Goal: Information Seeking & Learning: Learn about a topic

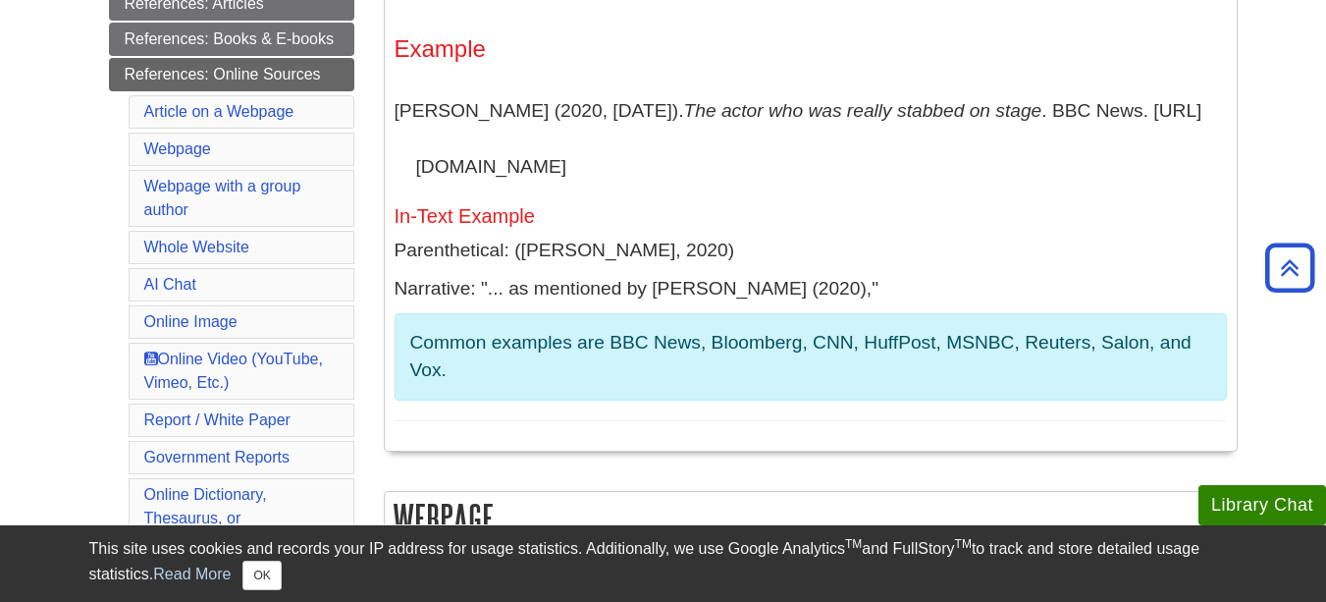
scroll to position [491, 0]
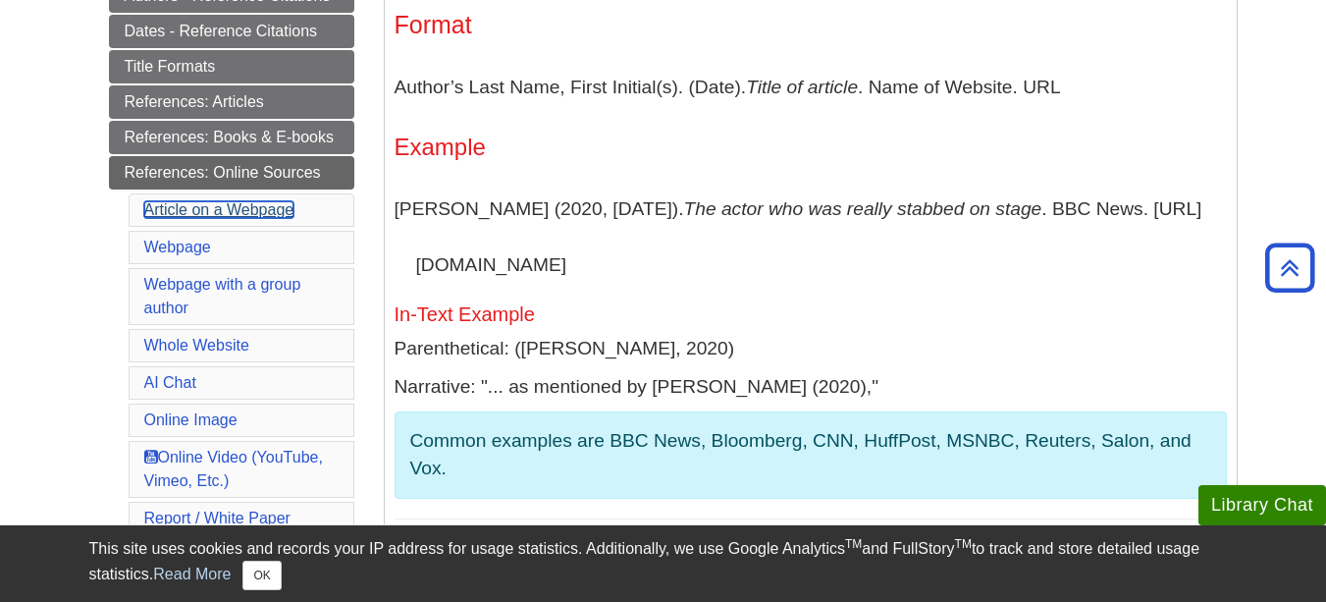
click at [251, 207] on link "Article on a Webpage" at bounding box center [219, 209] width 150 height 17
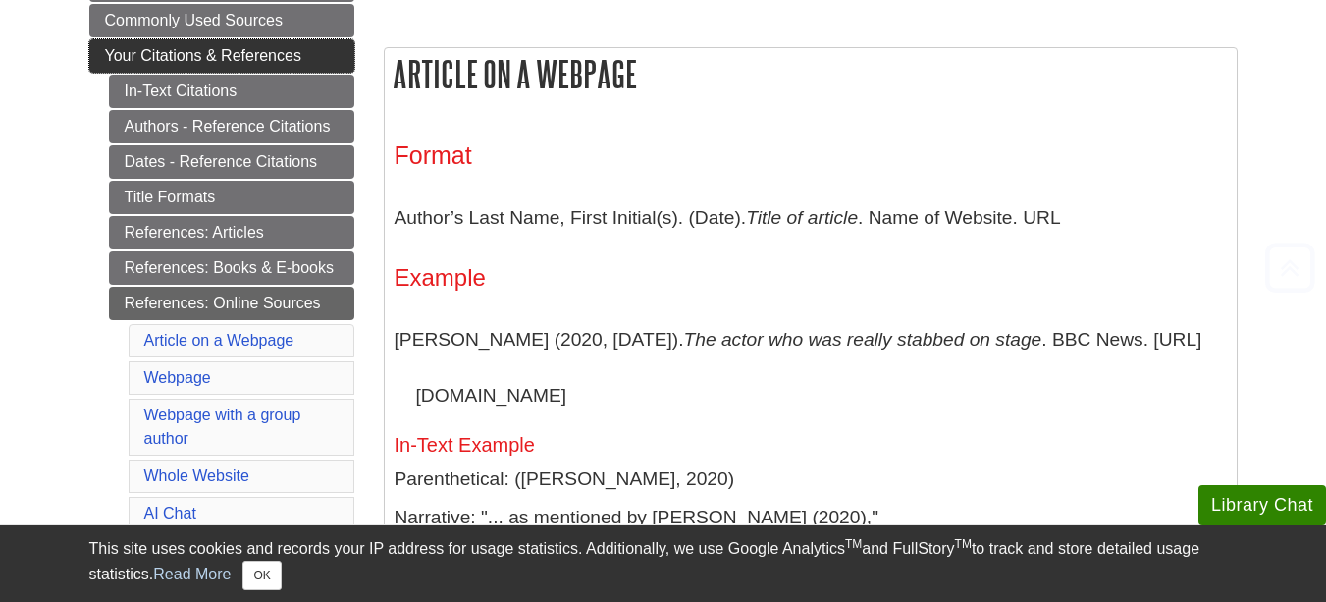
scroll to position [491, 0]
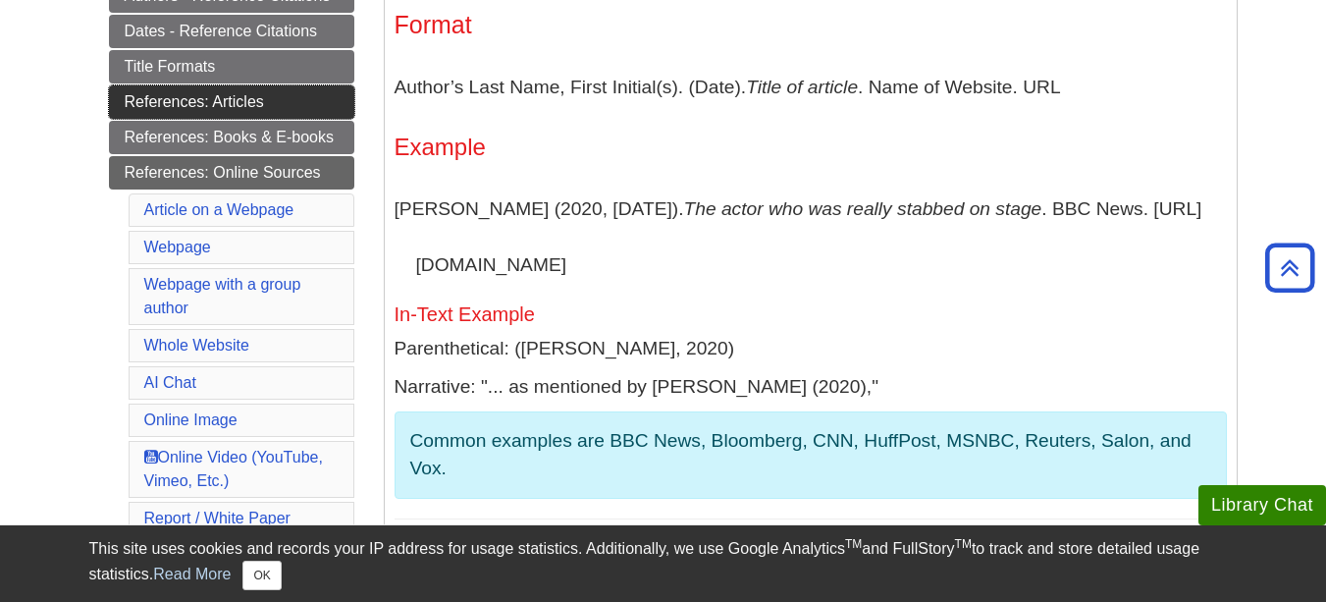
click at [251, 97] on link "References: Articles" at bounding box center [231, 101] width 245 height 33
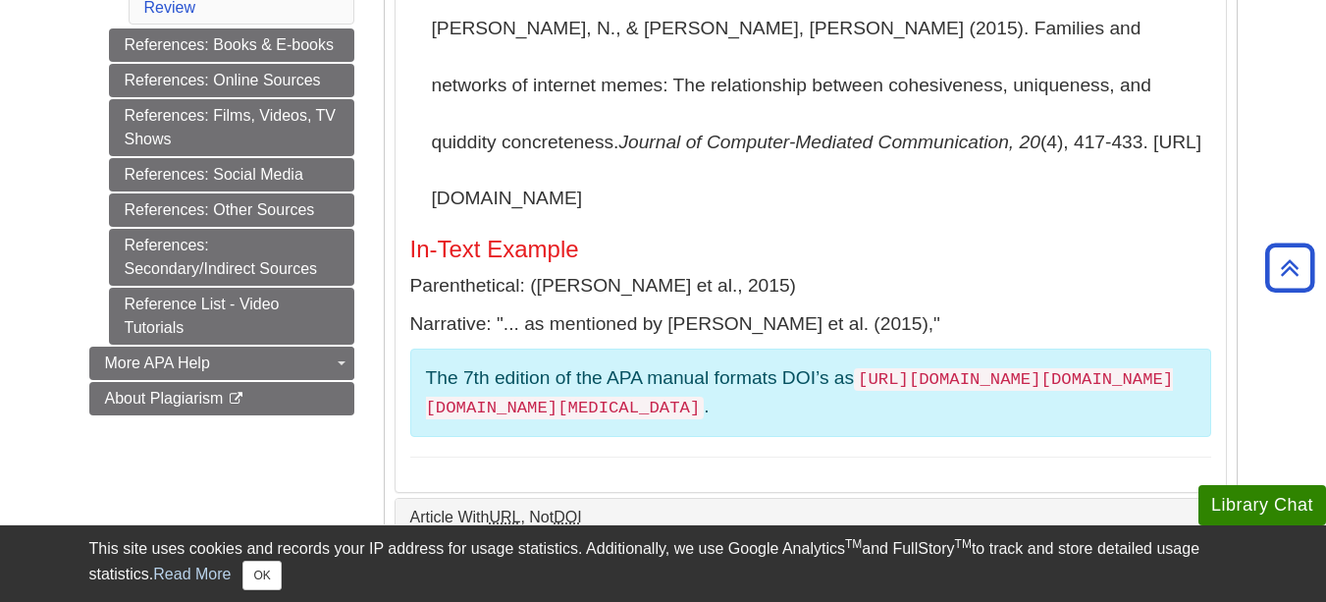
scroll to position [982, 0]
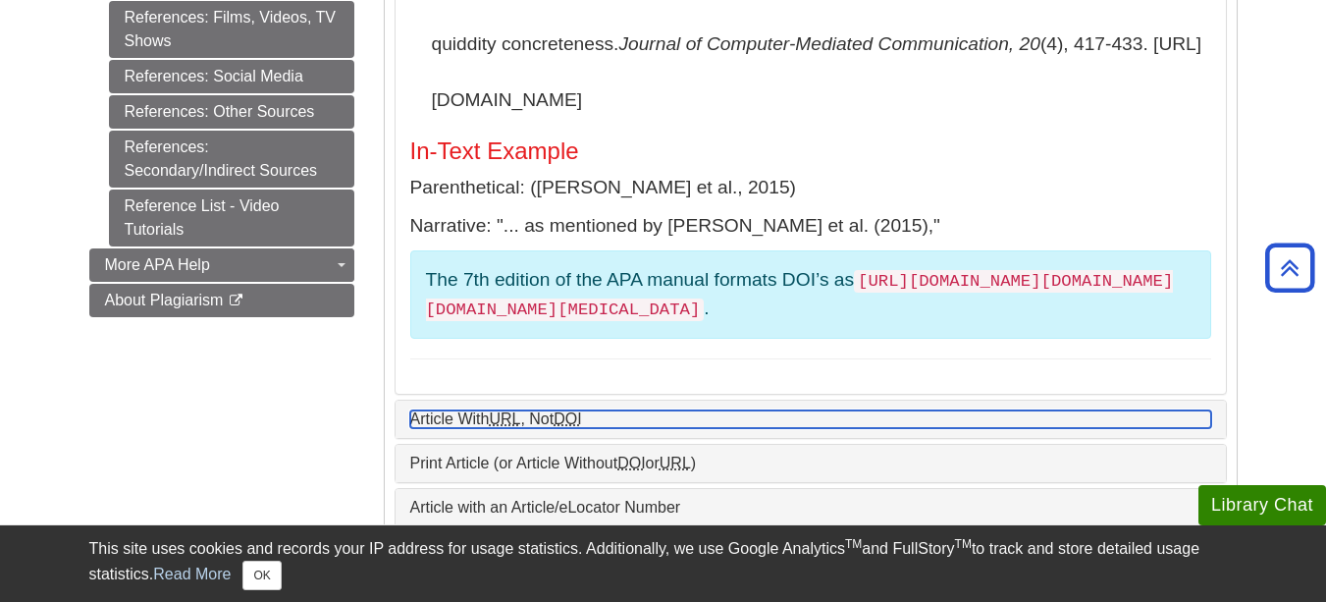
click at [556, 410] on link "Article With URL , Not DOI" at bounding box center [810, 419] width 801 height 18
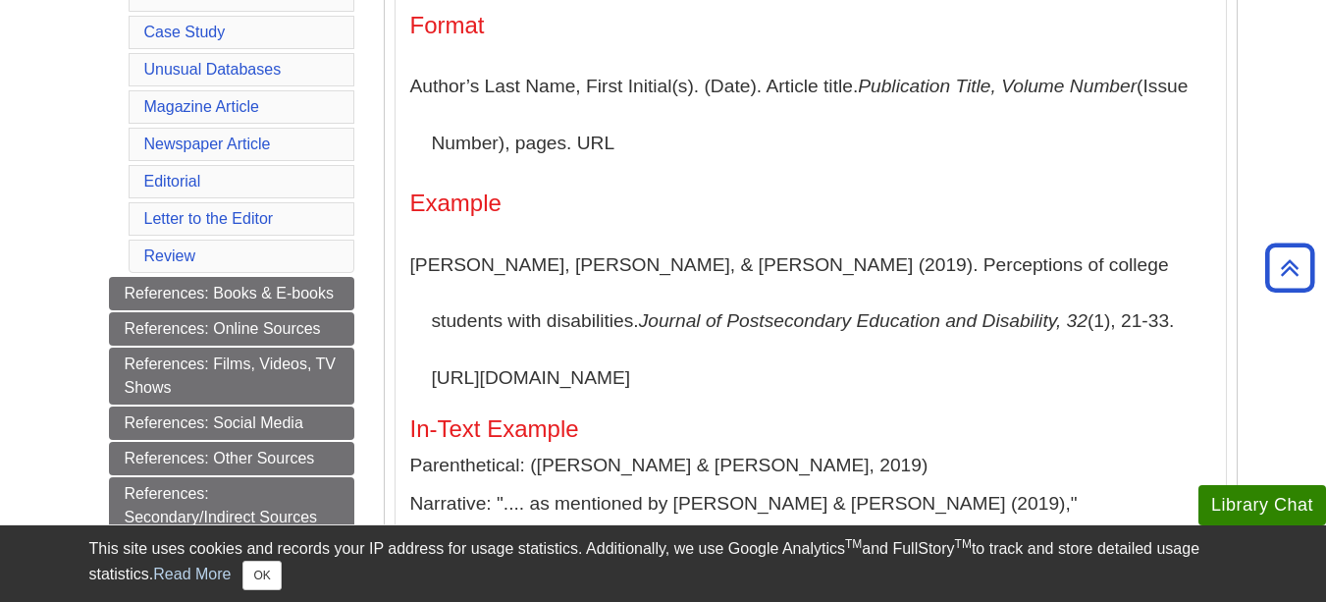
scroll to position [687, 0]
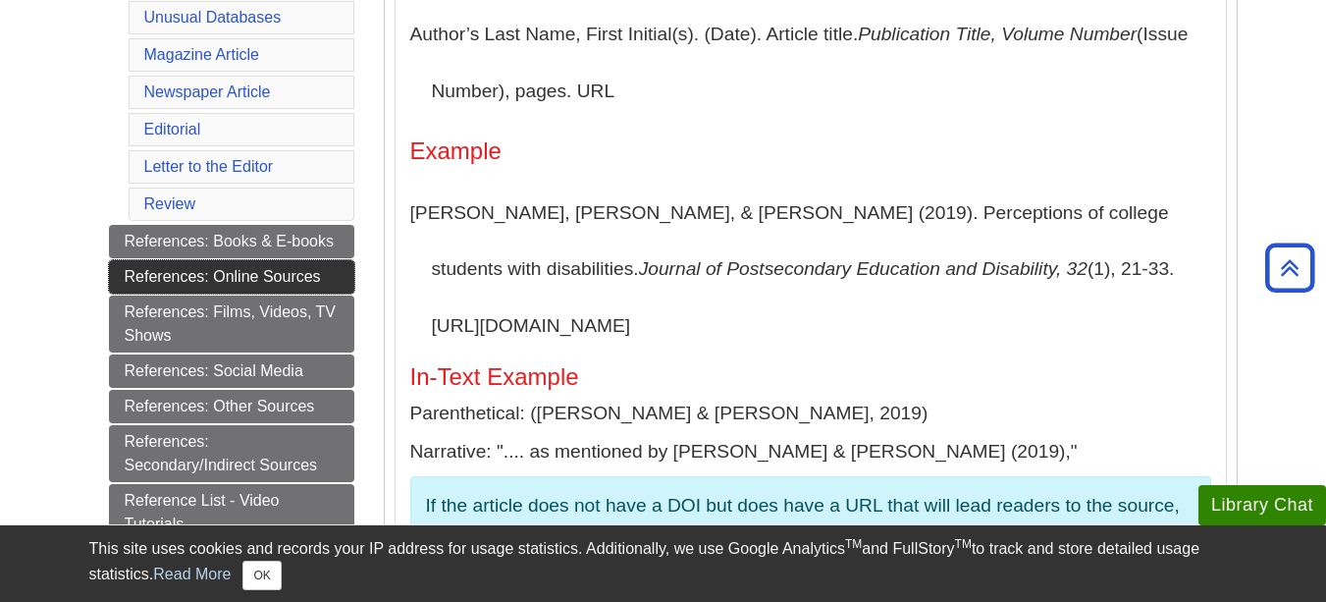
click at [254, 284] on link "References: Online Sources" at bounding box center [231, 276] width 245 height 33
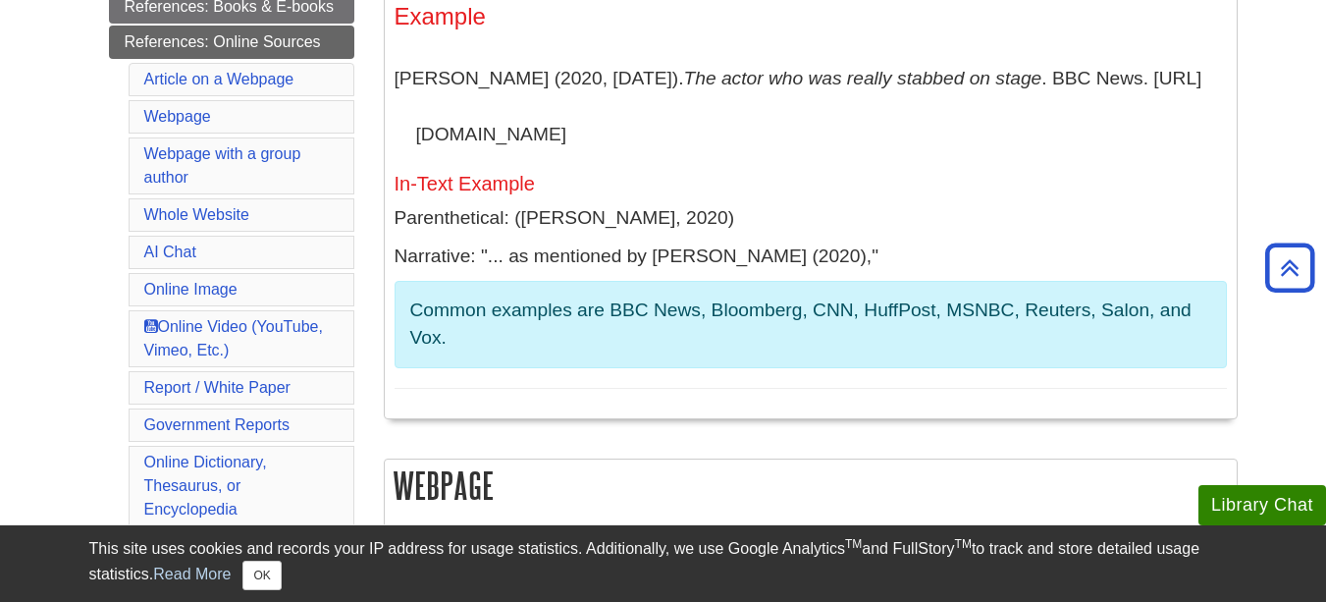
scroll to position [589, 0]
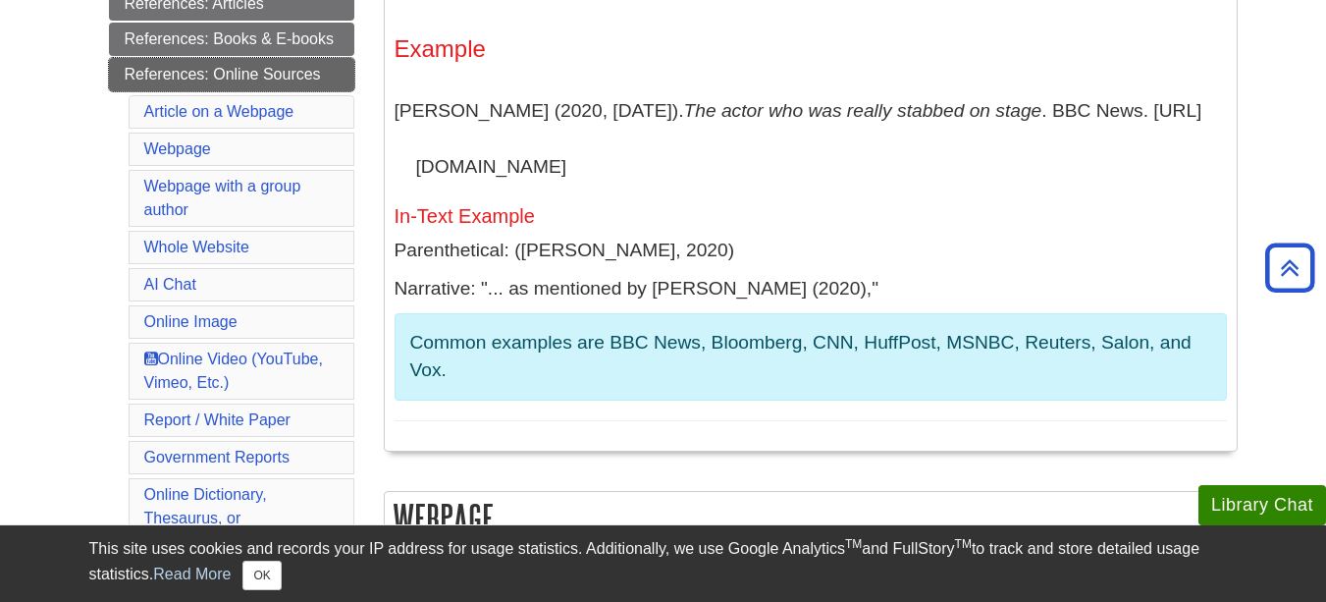
click at [195, 79] on link "References: Online Sources" at bounding box center [231, 74] width 245 height 33
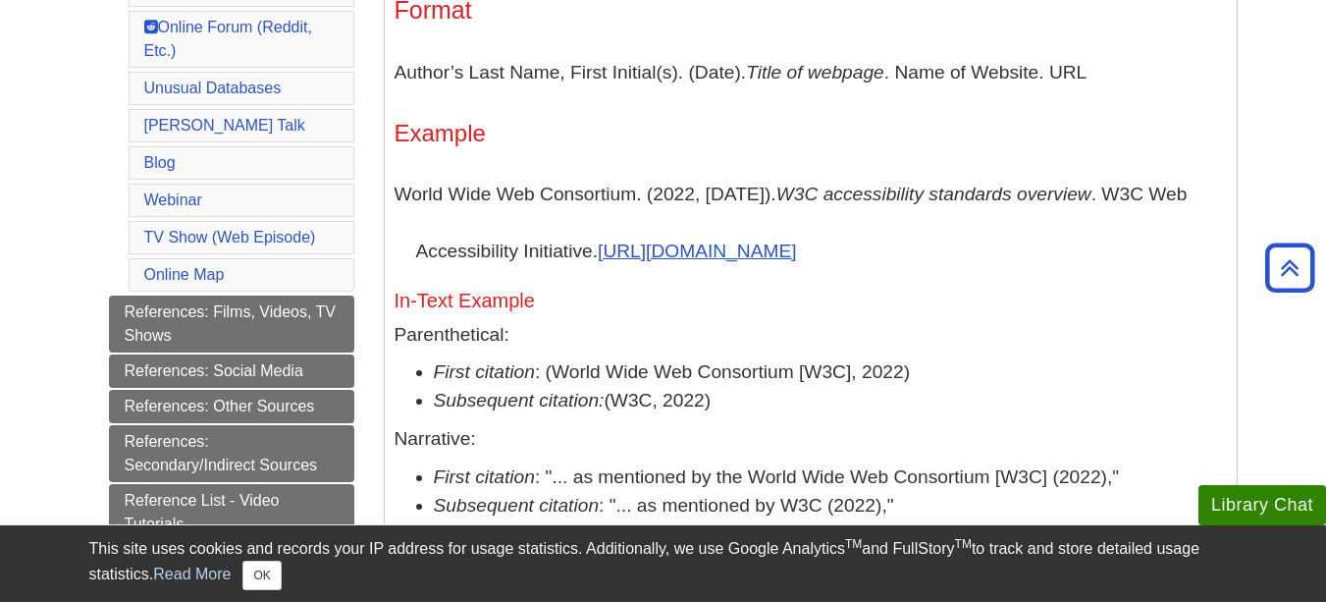
scroll to position [1276, 0]
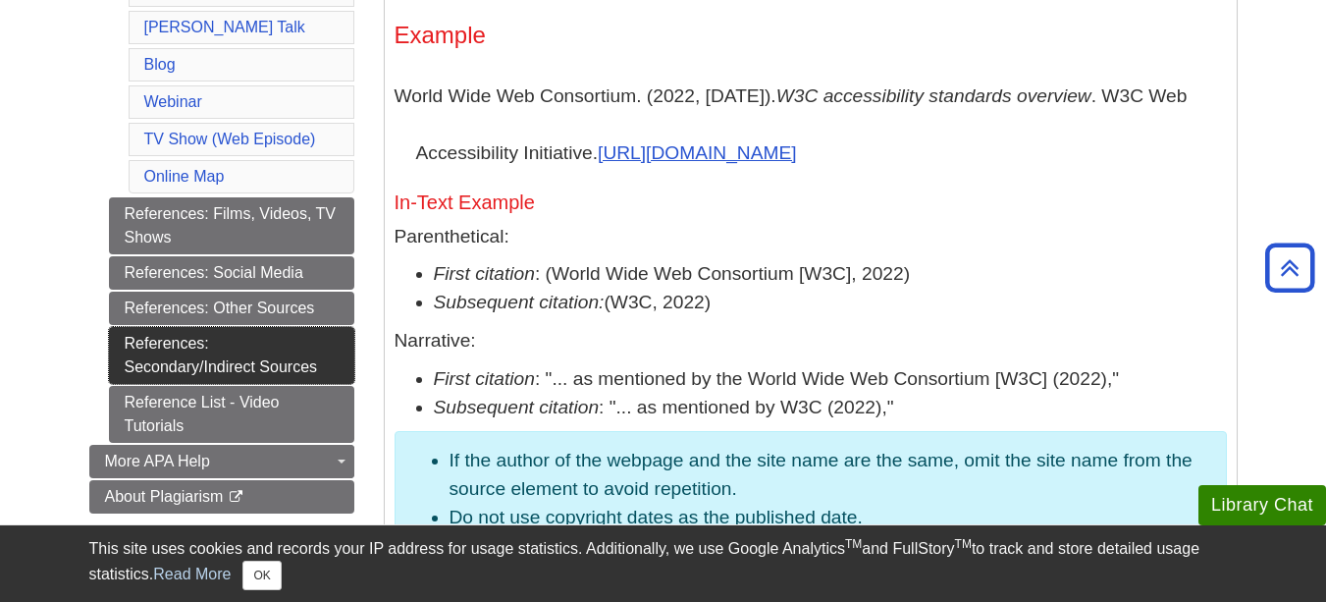
click at [169, 355] on link "References: Secondary/Indirect Sources" at bounding box center [231, 355] width 245 height 57
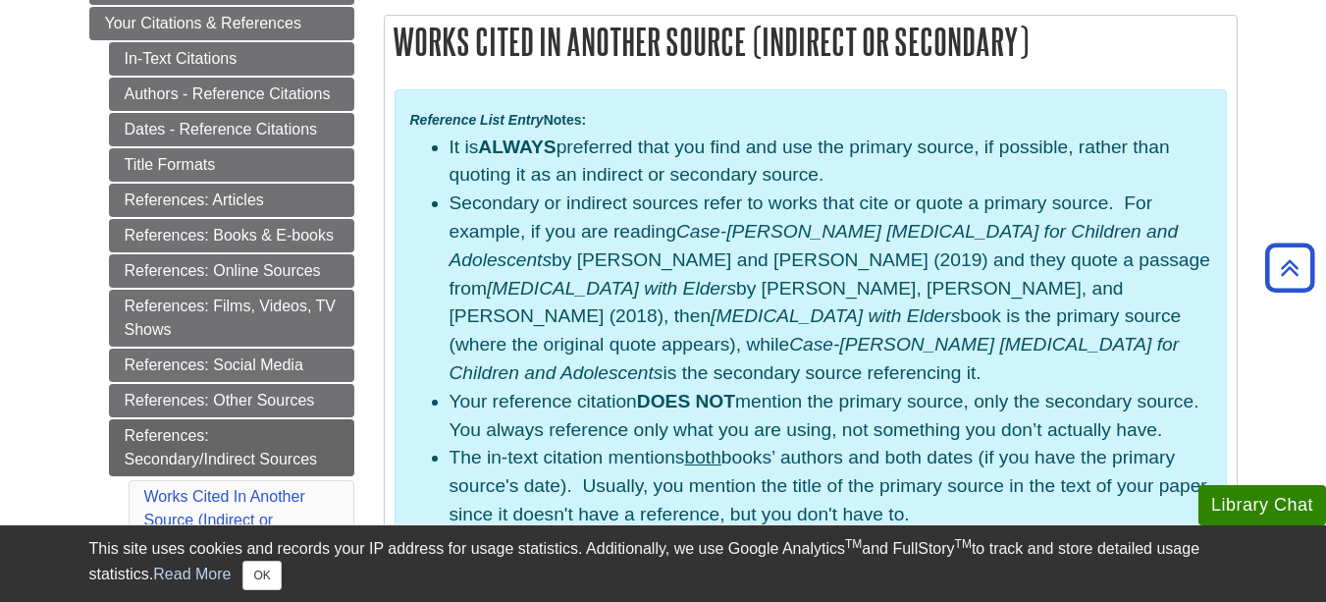
scroll to position [295, 0]
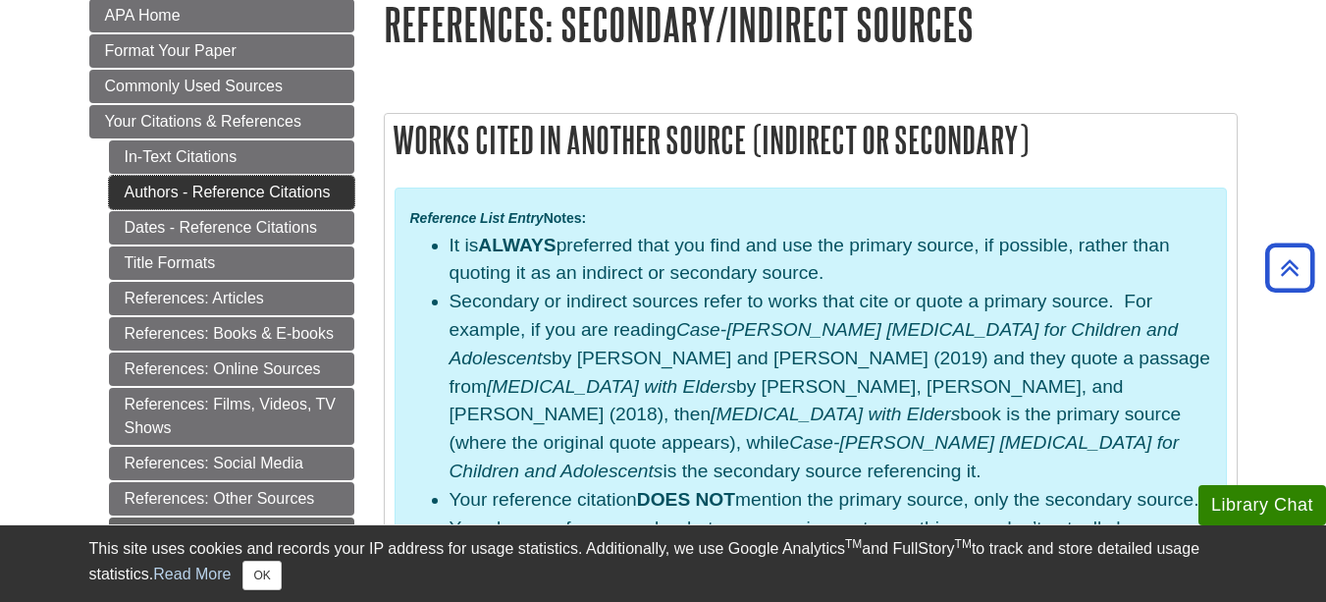
click at [288, 186] on link "Authors - Reference Citations" at bounding box center [231, 192] width 245 height 33
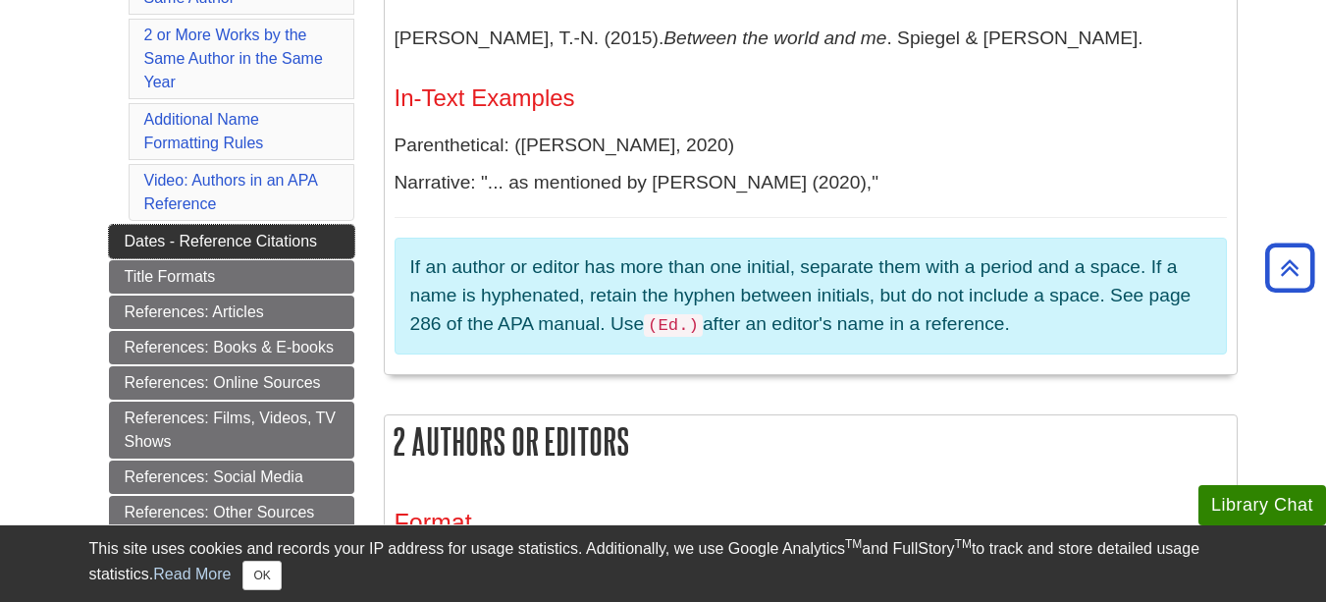
scroll to position [884, 0]
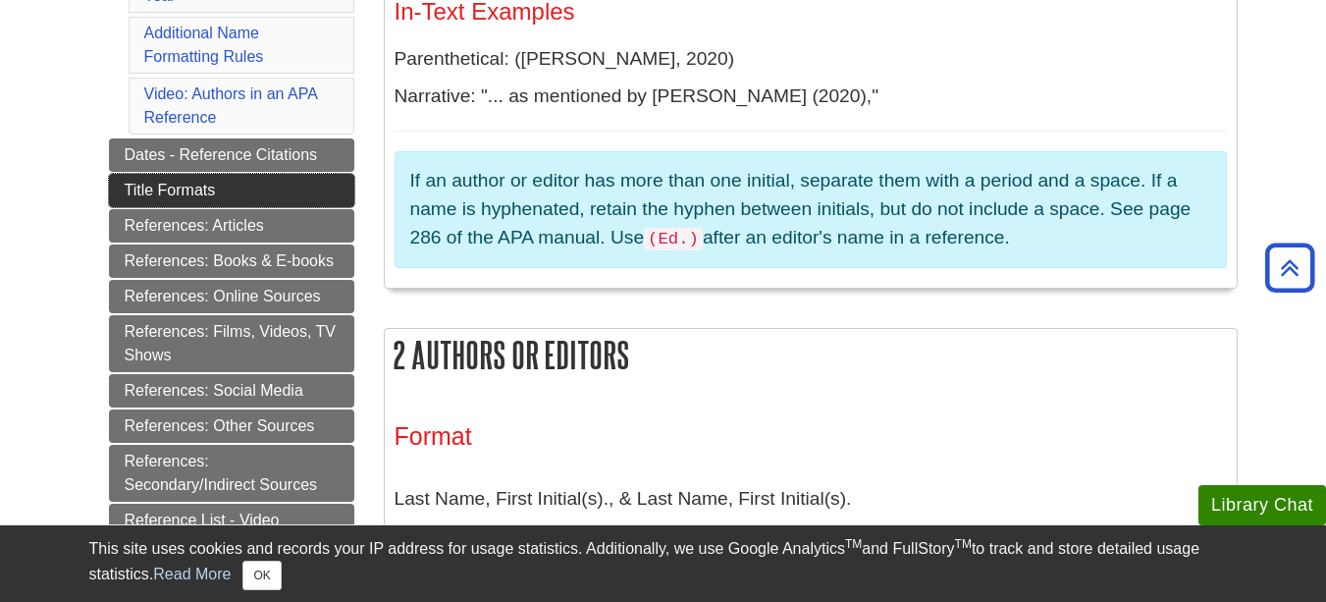
click at [182, 183] on link "Title Formats" at bounding box center [231, 190] width 245 height 33
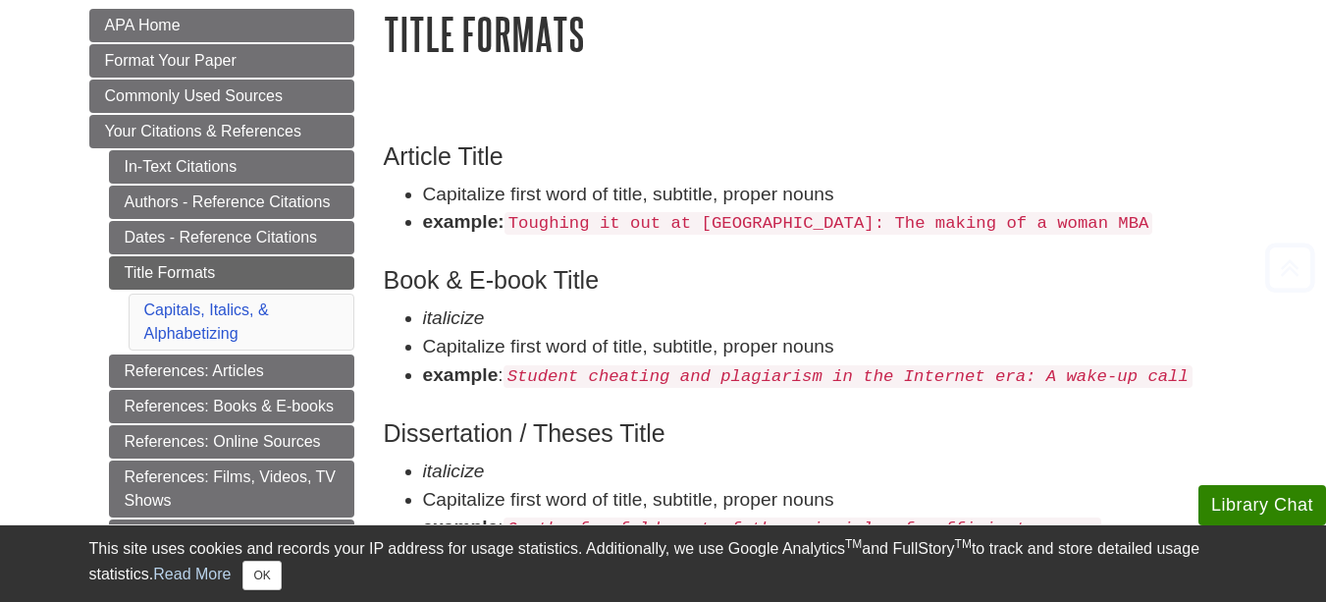
scroll to position [295, 0]
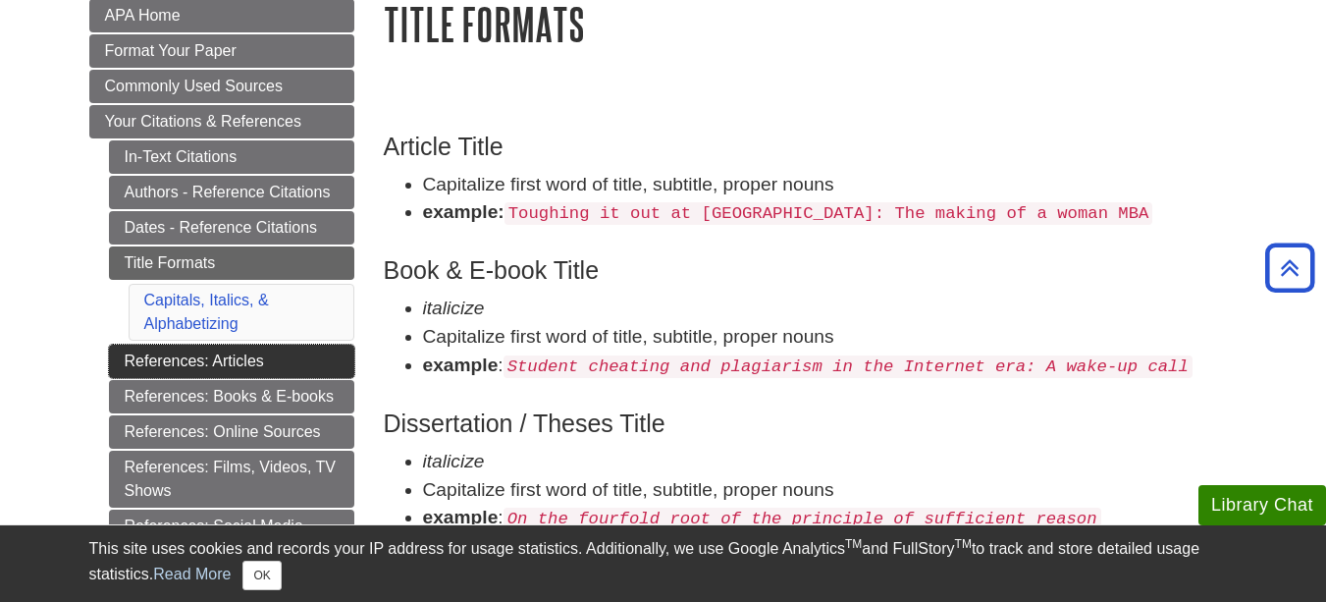
click at [250, 366] on link "References: Articles" at bounding box center [231, 361] width 245 height 33
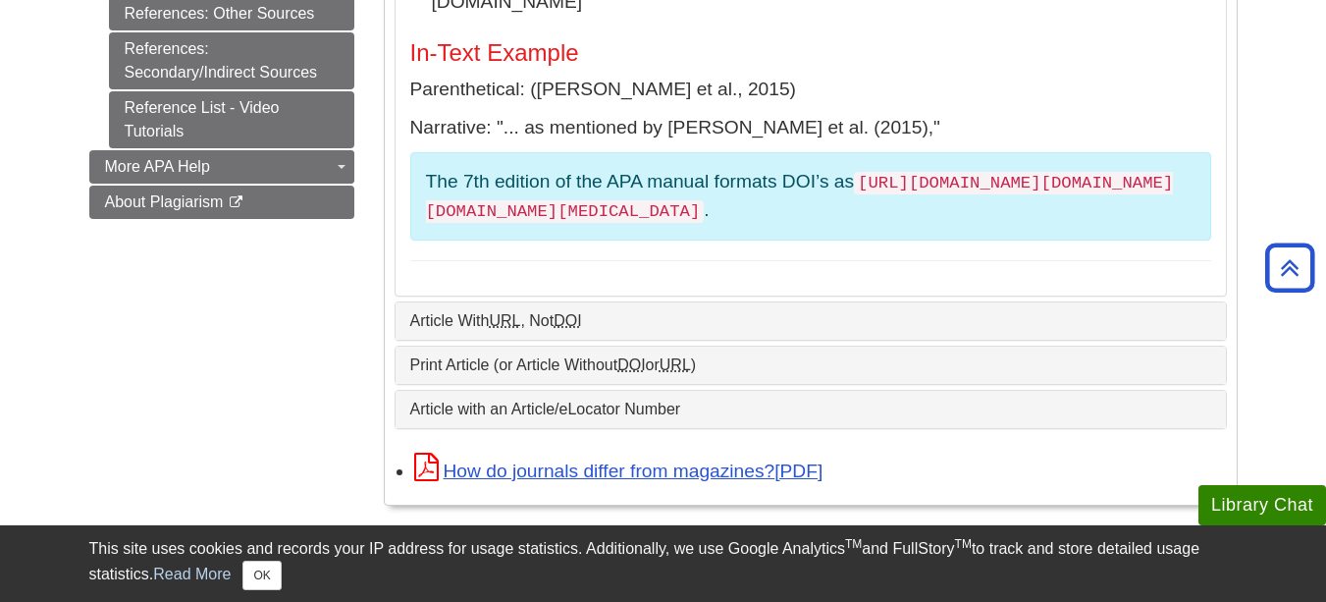
scroll to position [1178, 0]
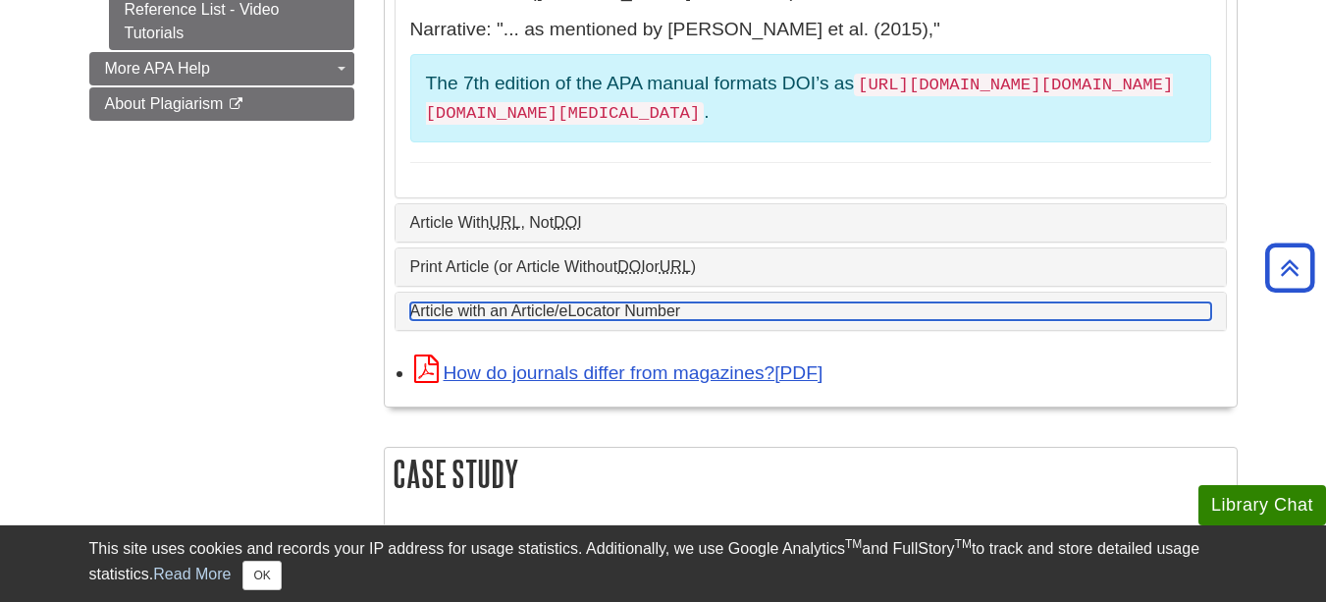
click at [598, 302] on link "Article with an Article/eLocator Number" at bounding box center [810, 311] width 801 height 18
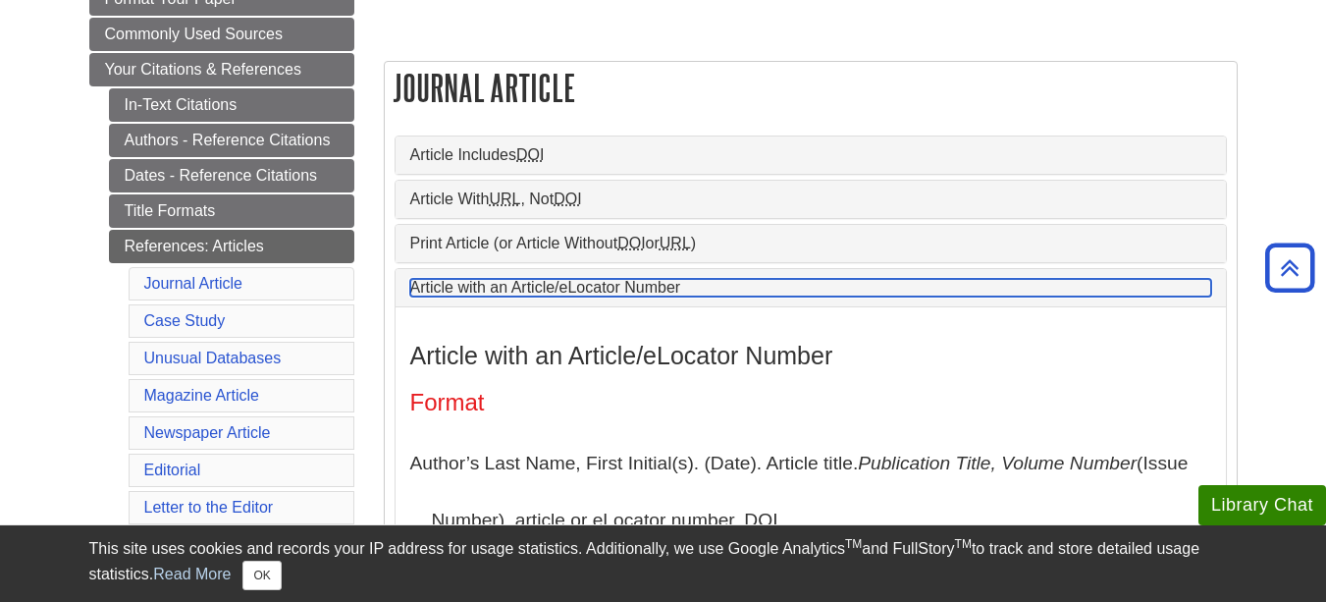
scroll to position [295, 0]
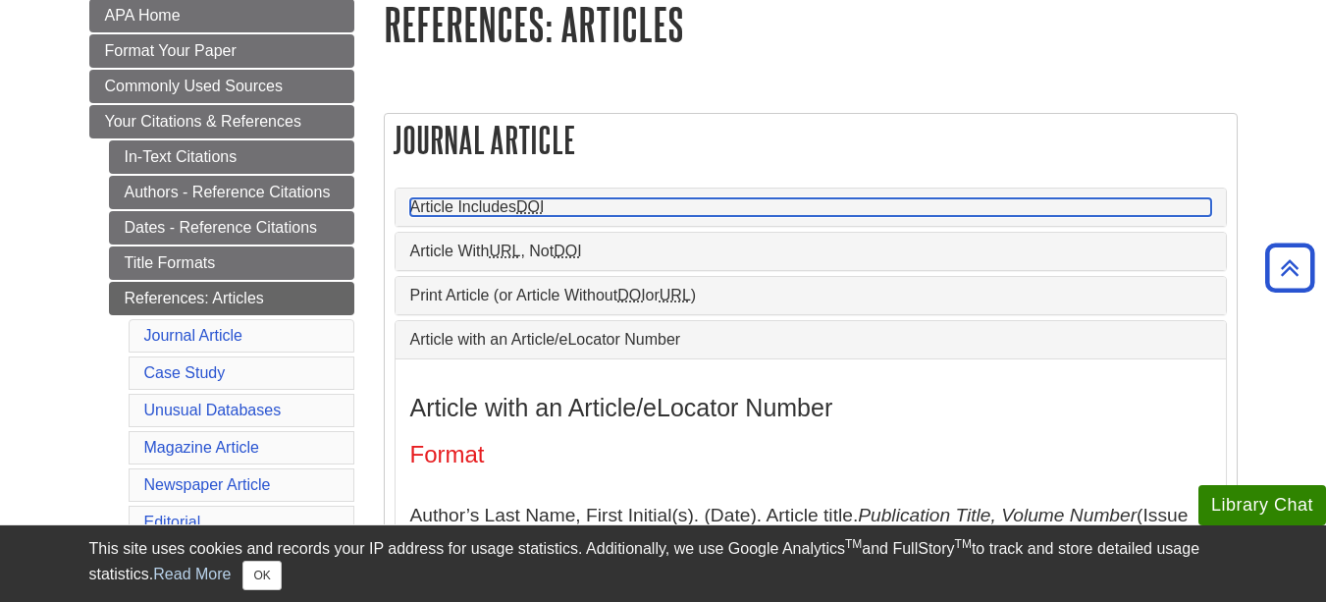
click at [496, 211] on link "Article Includes DOI" at bounding box center [810, 207] width 801 height 18
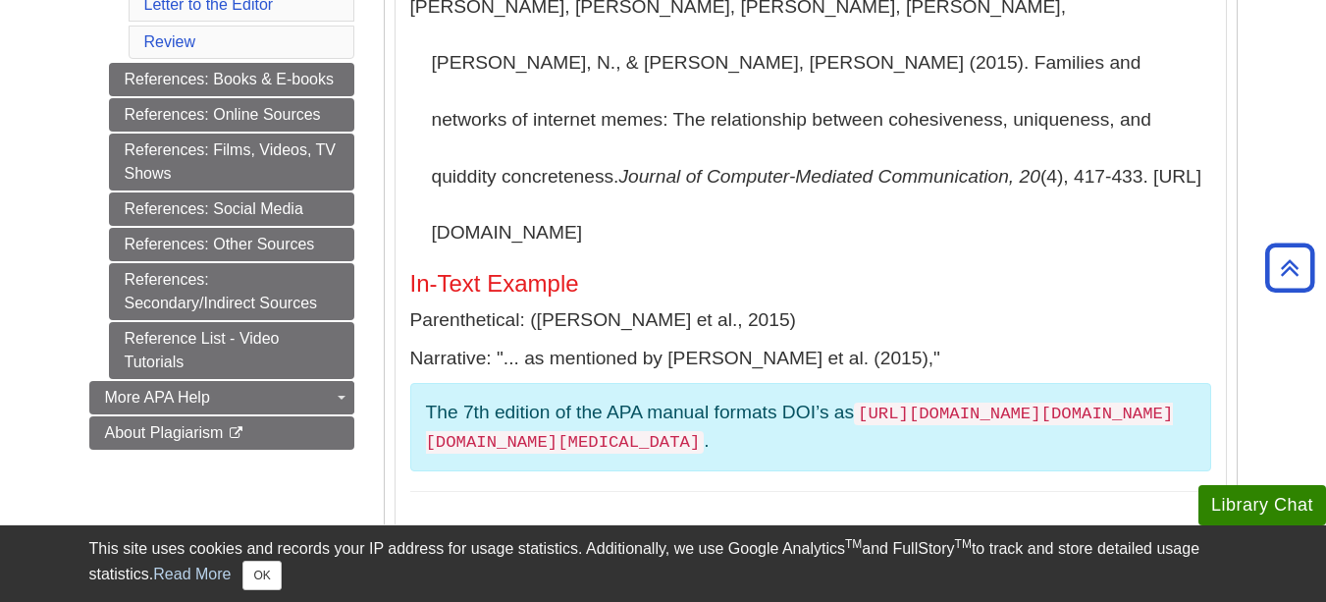
scroll to position [884, 0]
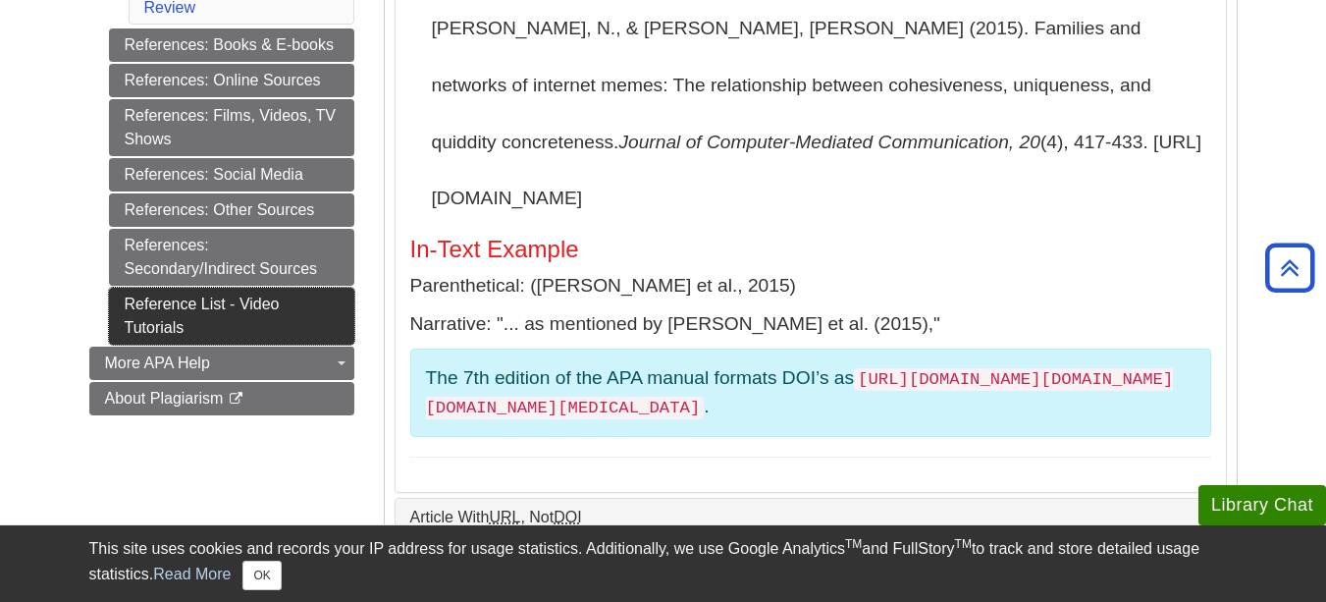
click at [245, 333] on link "Reference List - Video Tutorials" at bounding box center [231, 316] width 245 height 57
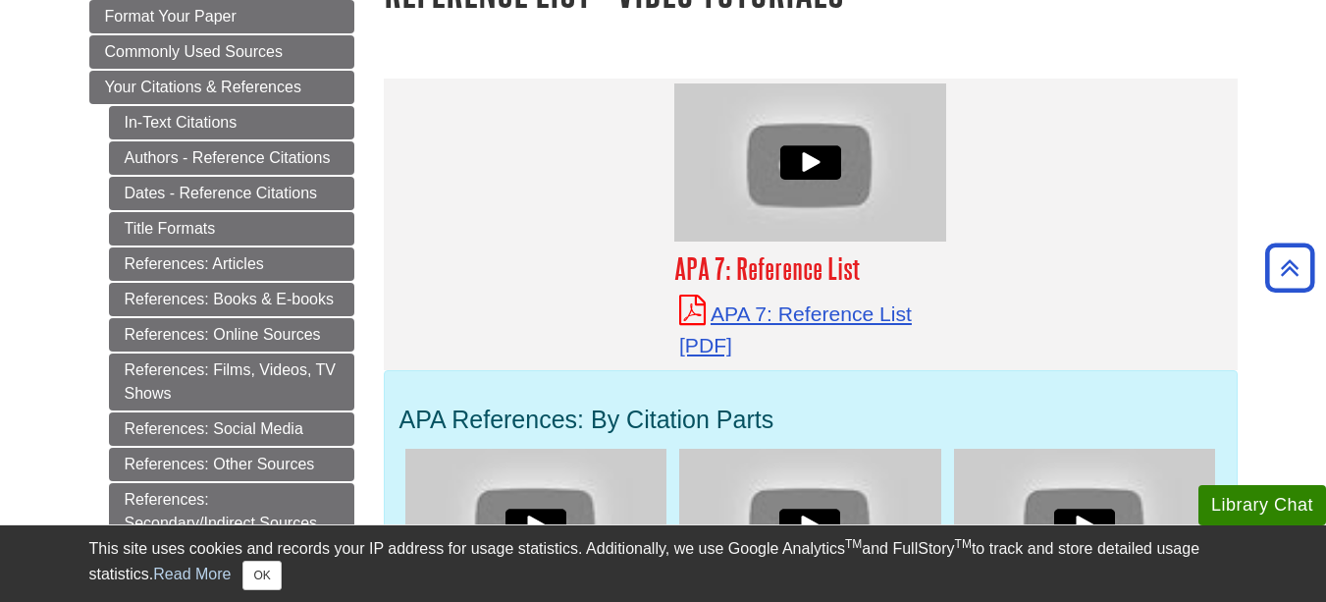
scroll to position [295, 0]
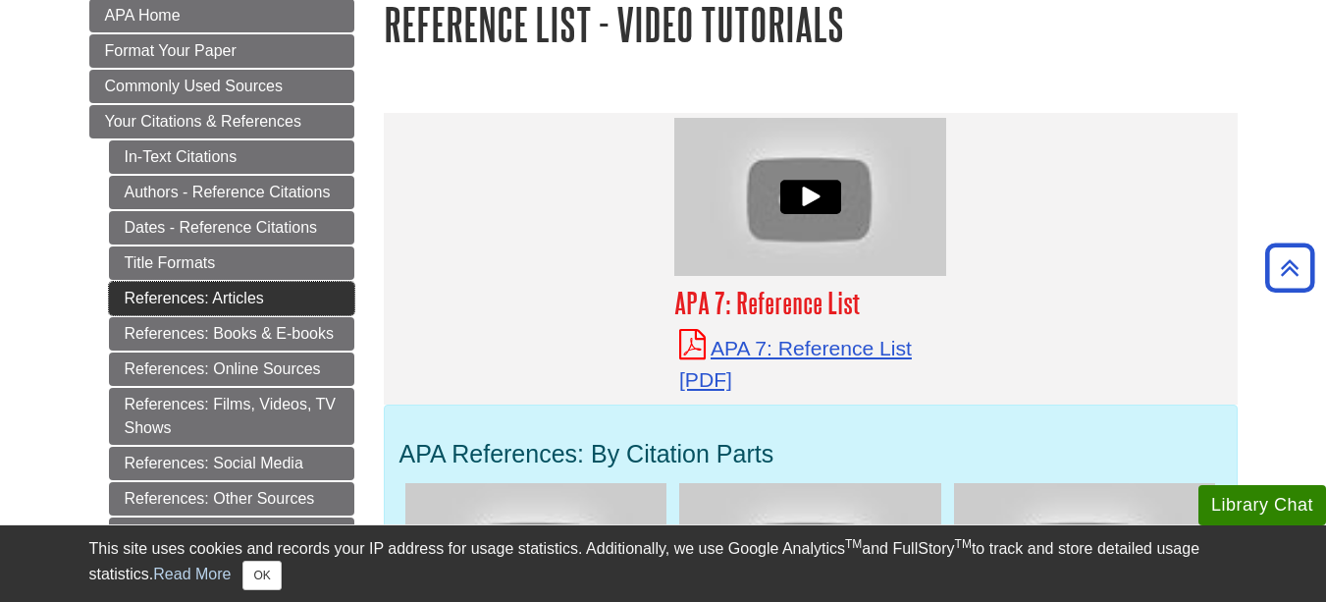
click at [211, 304] on link "References: Articles" at bounding box center [231, 298] width 245 height 33
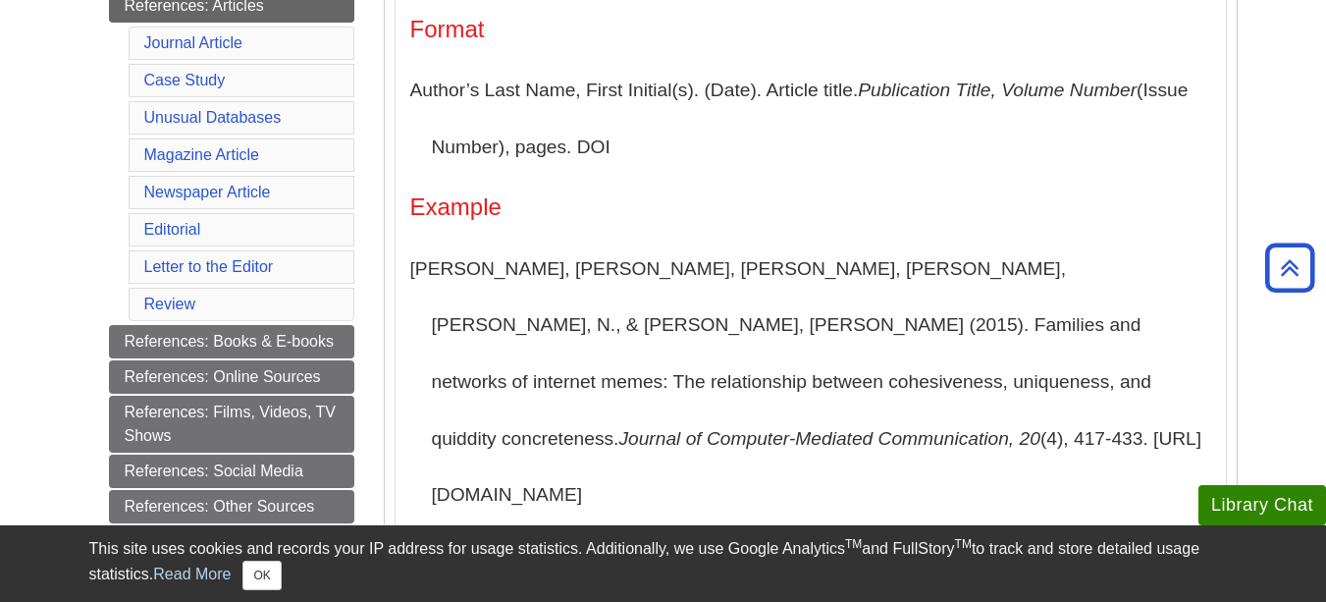
scroll to position [589, 0]
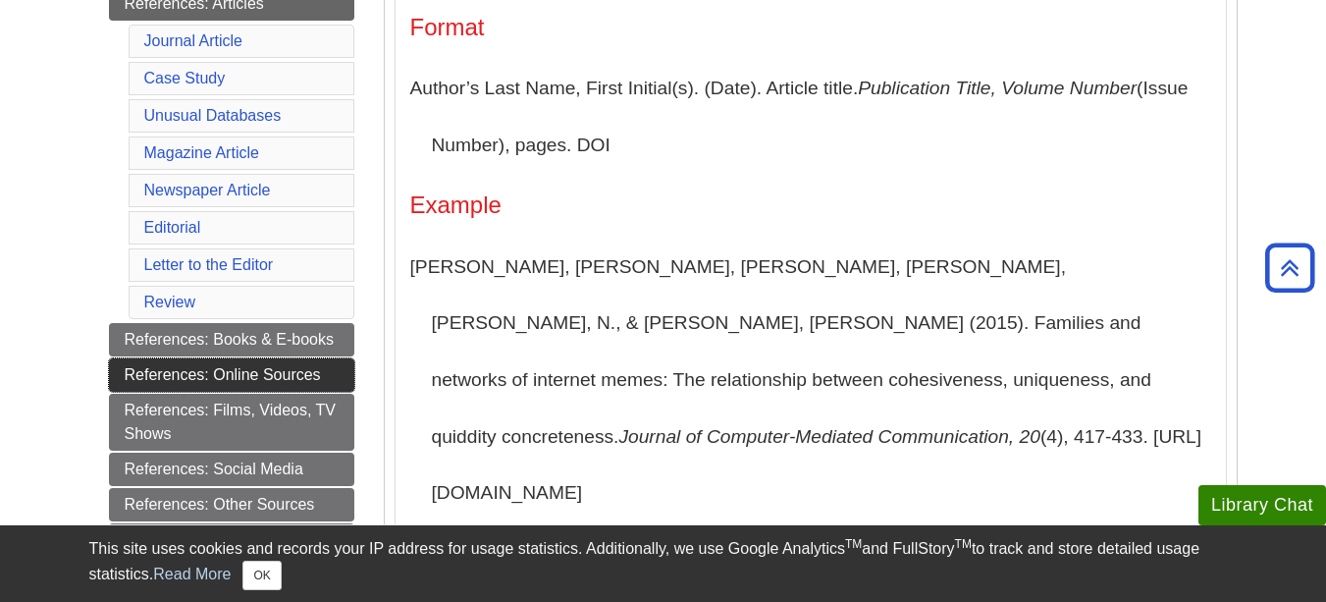
click at [317, 386] on link "References: Online Sources" at bounding box center [231, 374] width 245 height 33
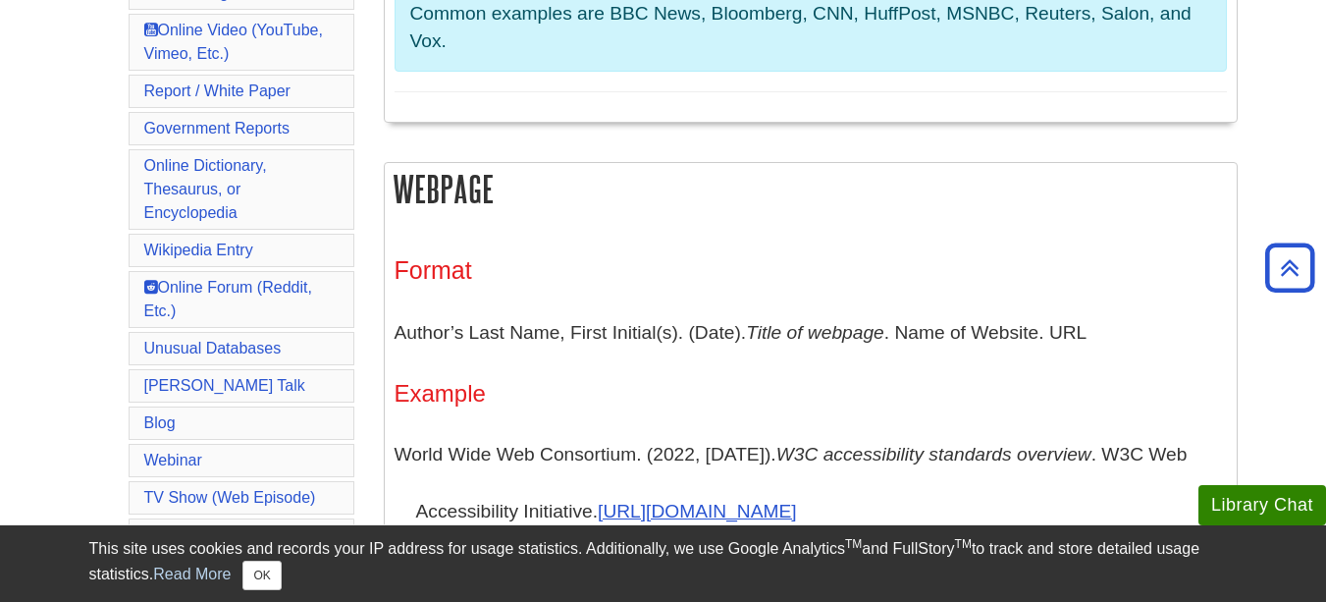
scroll to position [884, 0]
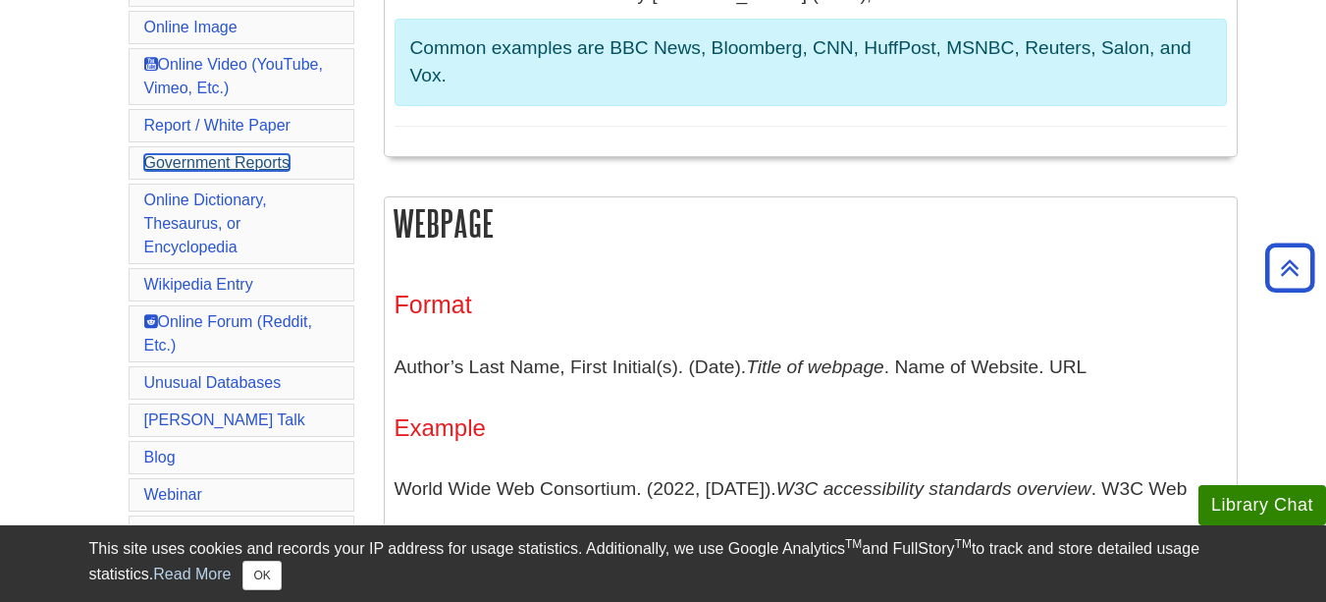
click at [254, 166] on link "Government Reports" at bounding box center [217, 162] width 146 height 17
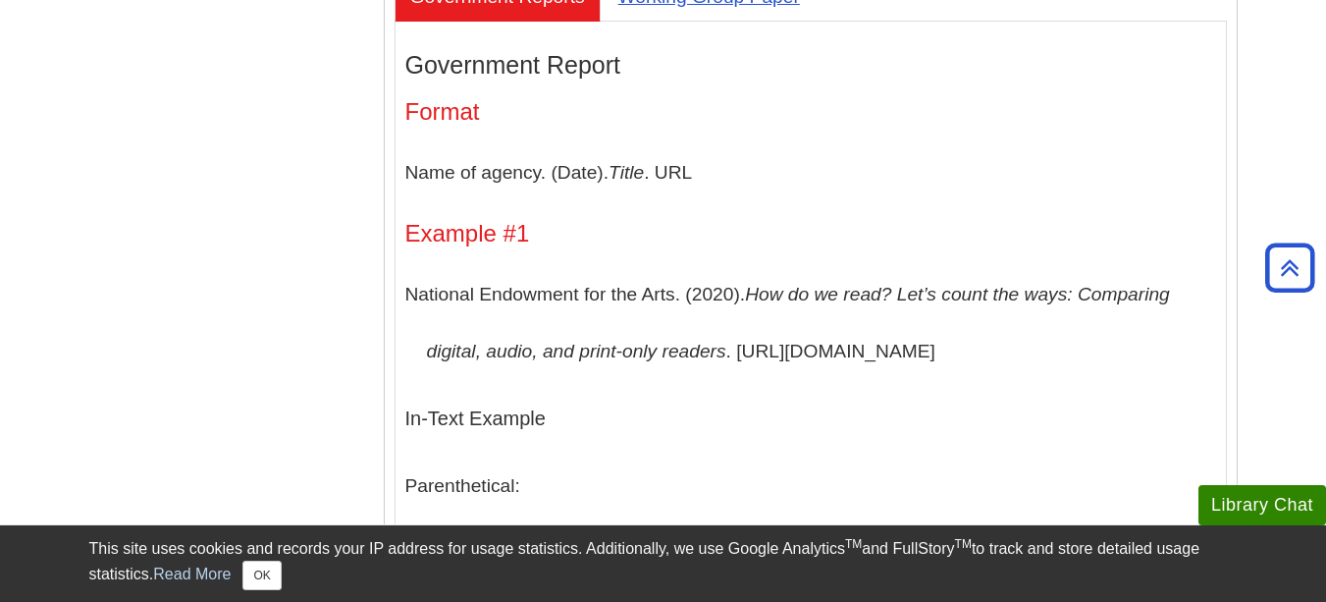
scroll to position [7002, 0]
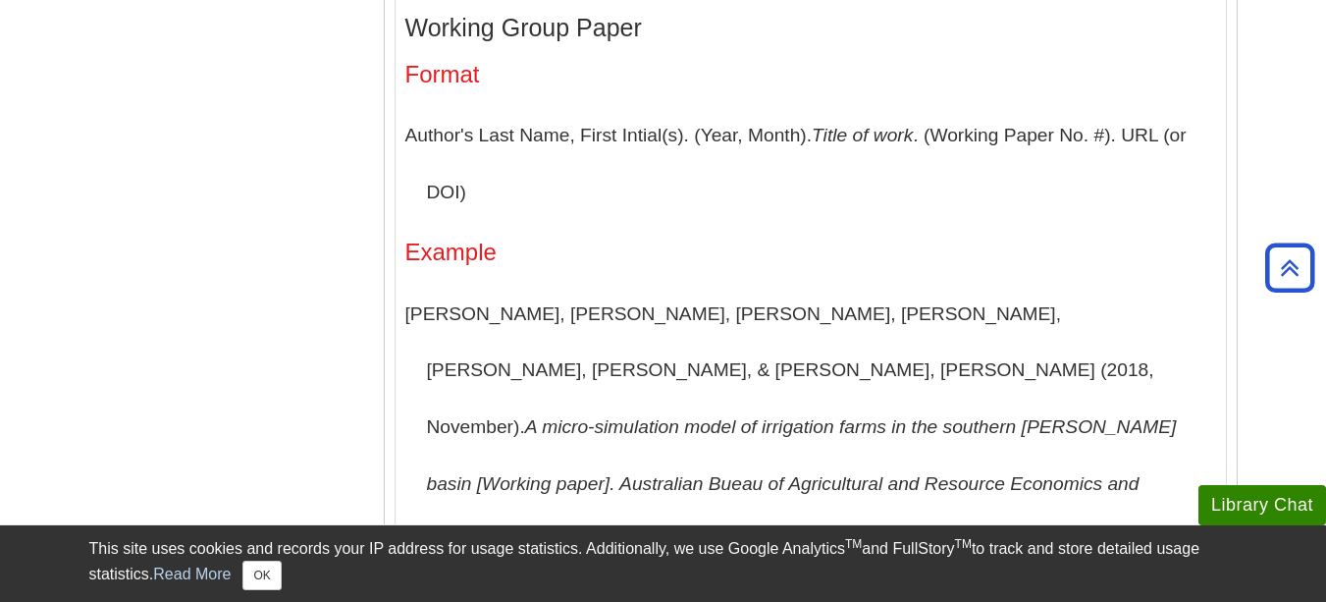
scroll to position [6805, 0]
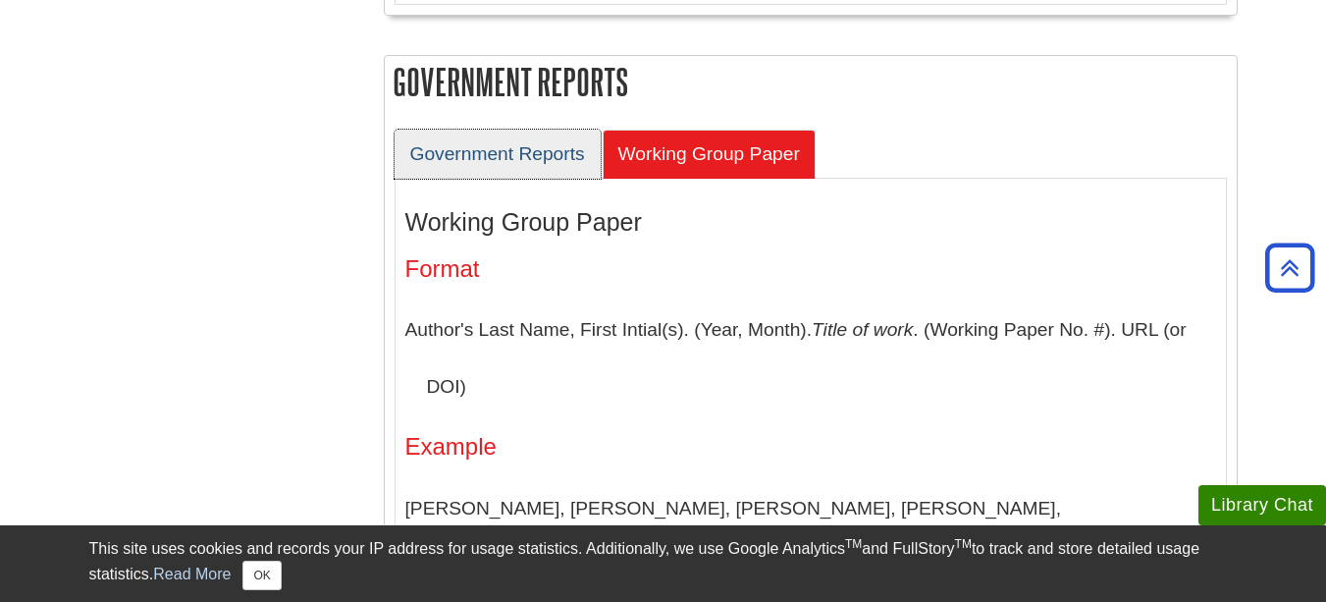
click at [505, 178] on link "Government Reports" at bounding box center [498, 154] width 206 height 48
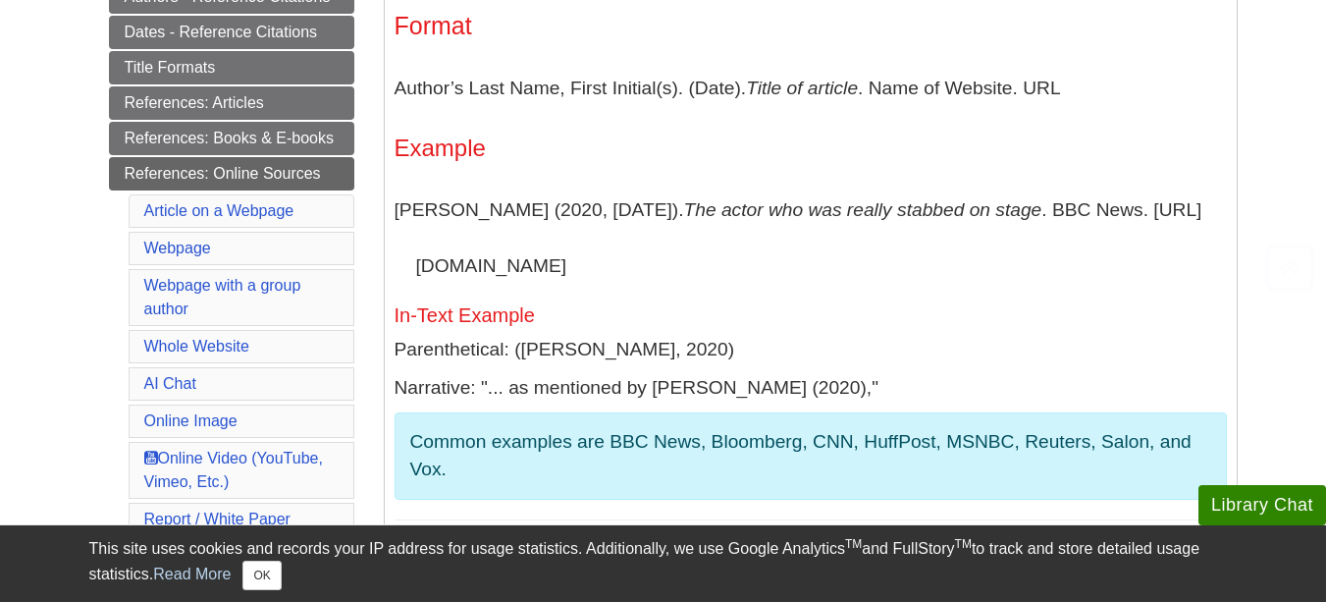
scroll to position [491, 0]
click at [176, 249] on link "Webpage" at bounding box center [177, 247] width 67 height 17
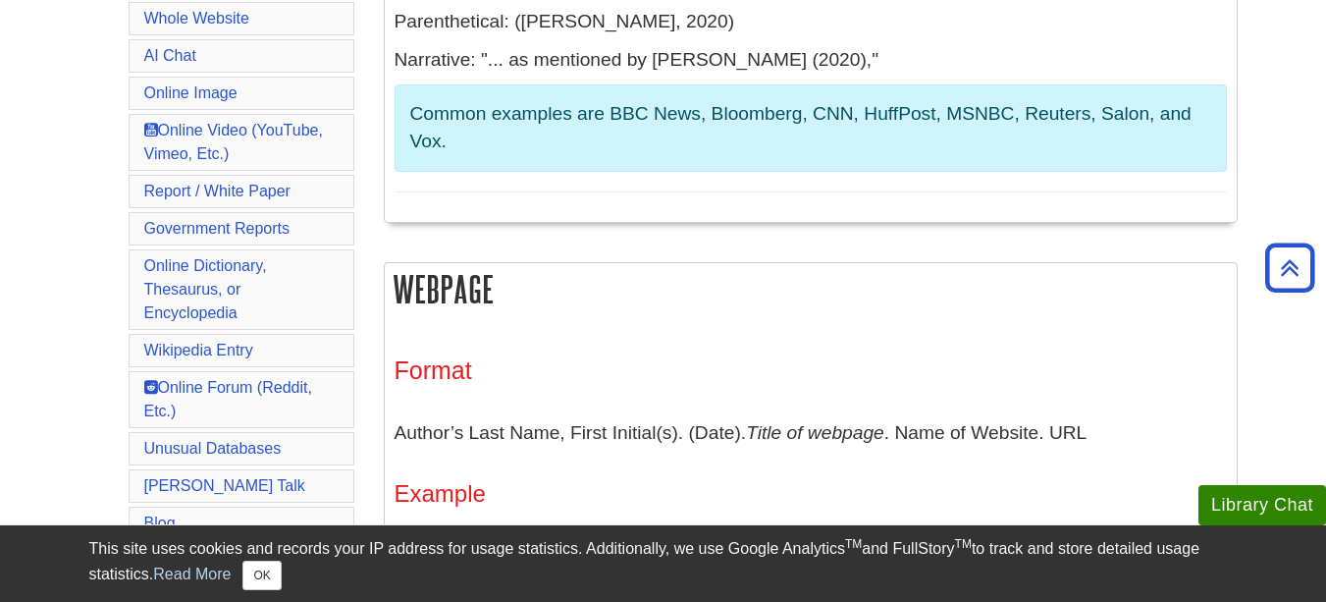
scroll to position [785, 0]
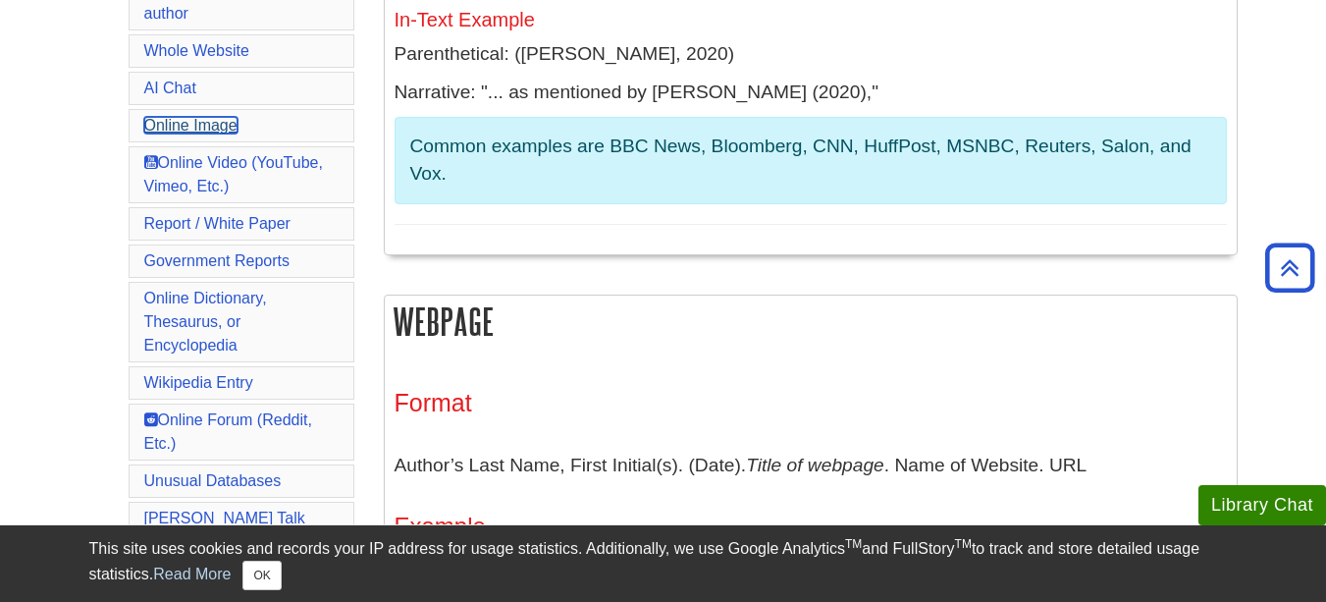
click at [158, 127] on link "Online Image" at bounding box center [190, 125] width 93 height 17
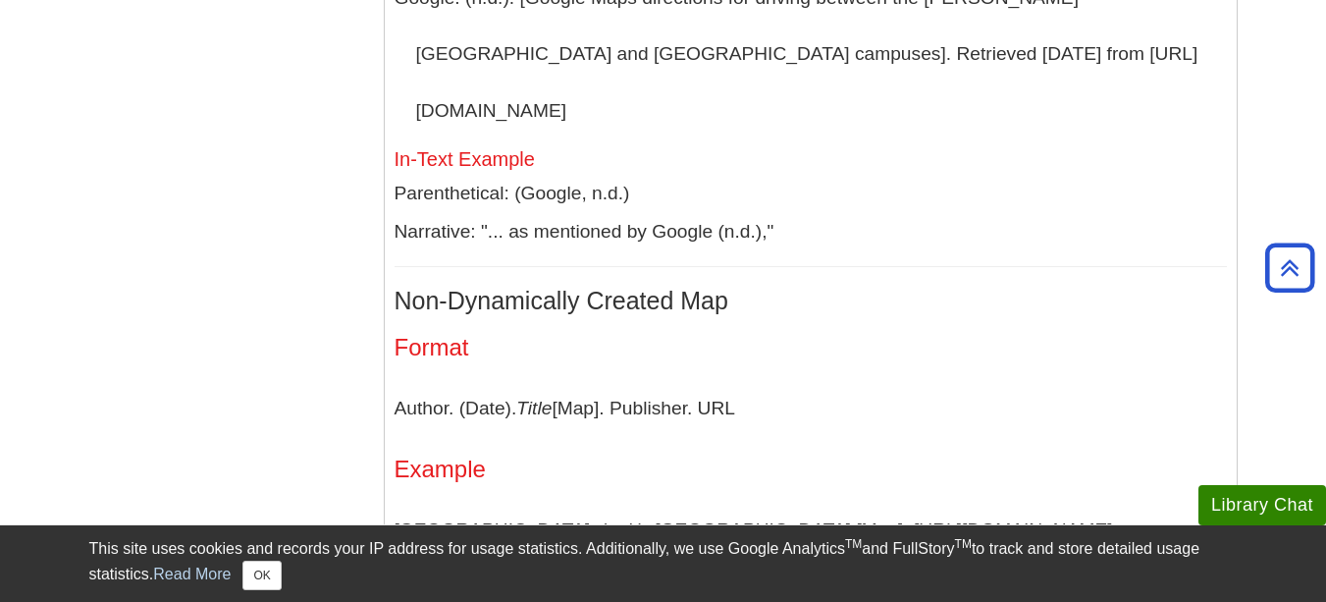
scroll to position [17834, 0]
